Goal: Transaction & Acquisition: Purchase product/service

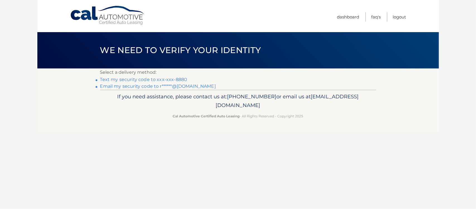
click at [163, 79] on link "Text my security code to xxx-xxx-8880" at bounding box center [143, 79] width 87 height 5
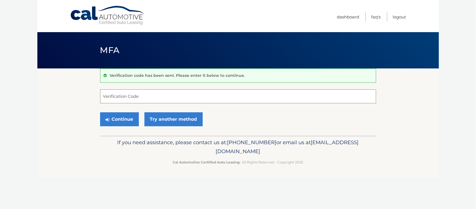
click at [139, 99] on input "Verification Code" at bounding box center [238, 96] width 276 height 14
type input "223711"
click at [121, 119] on button "Continue" at bounding box center [119, 119] width 39 height 14
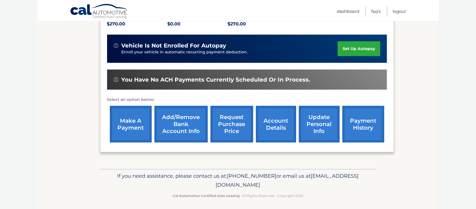
scroll to position [129, 0]
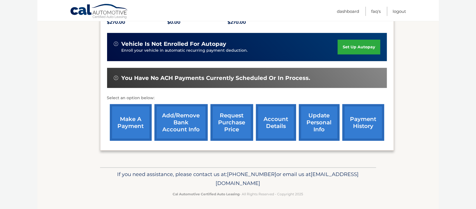
click at [129, 129] on link "make a payment" at bounding box center [131, 122] width 42 height 37
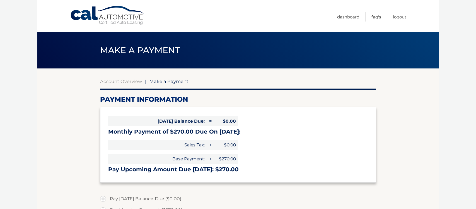
select select "M2E3Y2NiYjItMmNhOS00MzYyLTlkNTEtNDFkMmQ1YjZhNmY4"
click at [343, 17] on link "Dashboard" at bounding box center [348, 16] width 22 height 9
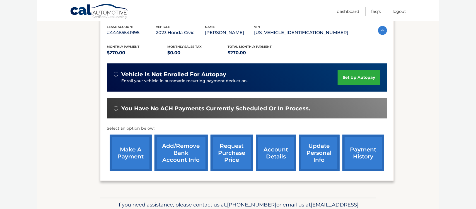
scroll to position [98, 0]
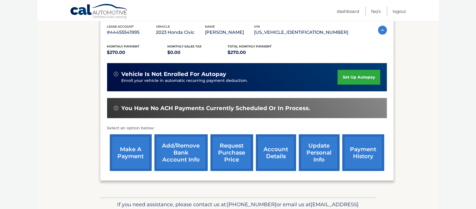
click at [185, 156] on link "Add/Remove bank account info" at bounding box center [181, 152] width 53 height 37
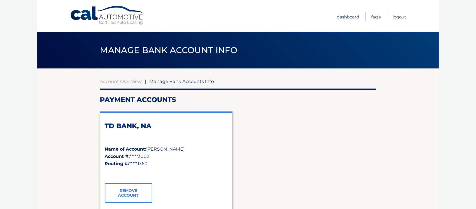
click at [346, 18] on link "Dashboard" at bounding box center [348, 16] width 22 height 9
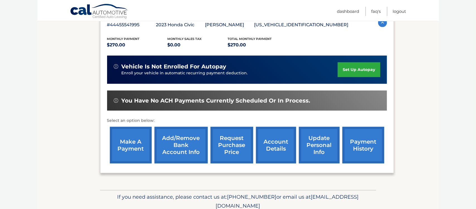
scroll to position [106, 0]
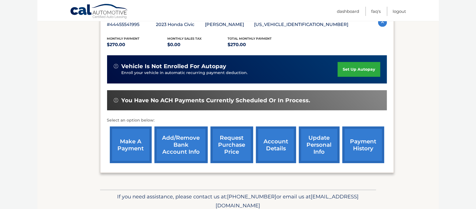
click at [126, 149] on link "make a payment" at bounding box center [131, 144] width 42 height 37
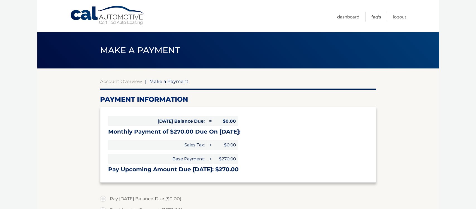
select select "M2E3Y2NiYjItMmNhOS00MzYyLTlkNTEtNDFkMmQ1YjZhNmY4"
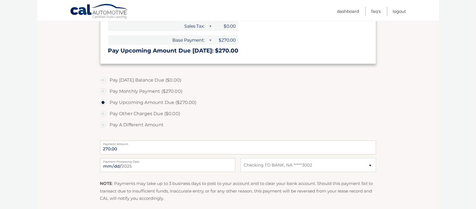
scroll to position [190, 0]
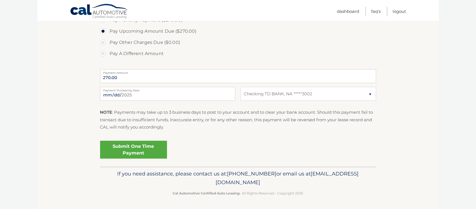
click at [126, 149] on link "Submit One Time Payment" at bounding box center [133, 150] width 67 height 18
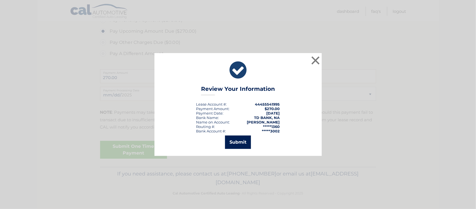
click at [235, 145] on button "Submit" at bounding box center [238, 141] width 26 height 13
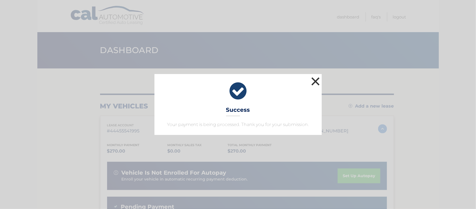
click at [315, 81] on button "×" at bounding box center [315, 81] width 11 height 11
